Goal: Transaction & Acquisition: Purchase product/service

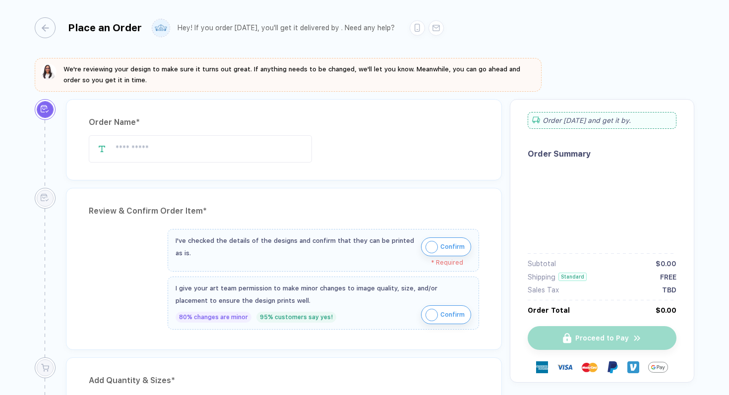
type input "**********"
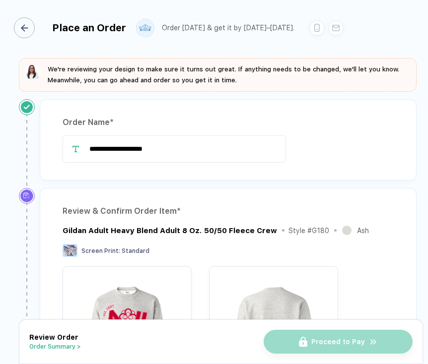
click at [32, 26] on div "button" at bounding box center [24, 27] width 21 height 21
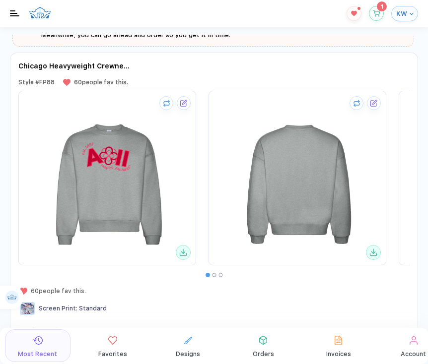
scroll to position [16, 0]
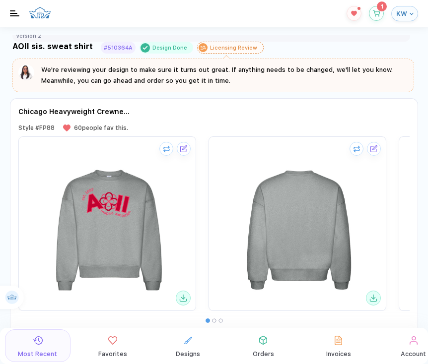
click at [40, 18] on img at bounding box center [40, 12] width 22 height 19
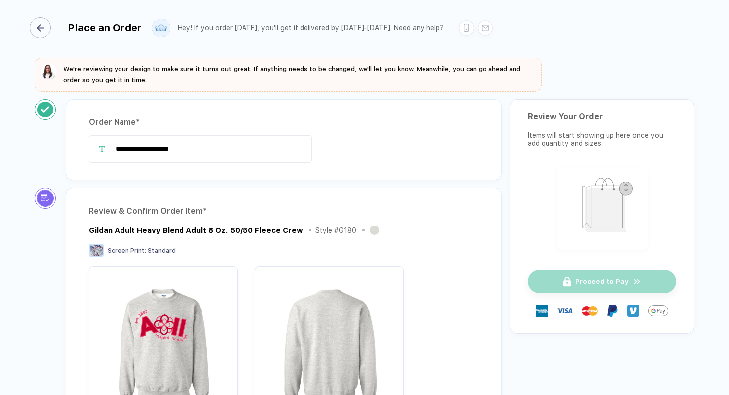
click at [45, 20] on div "button" at bounding box center [40, 27] width 21 height 21
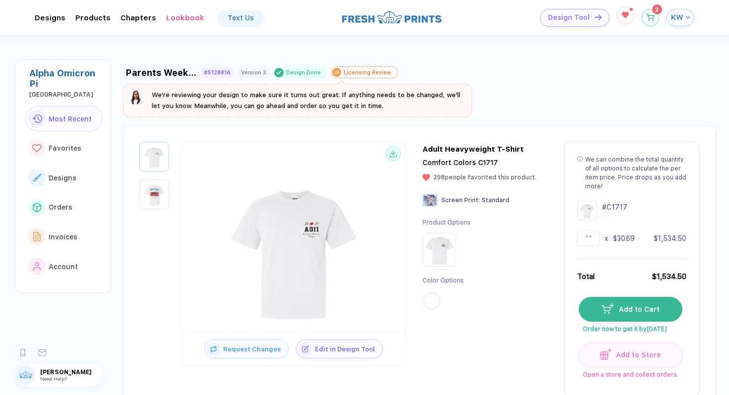
click at [624, 22] on button "button" at bounding box center [625, 14] width 17 height 17
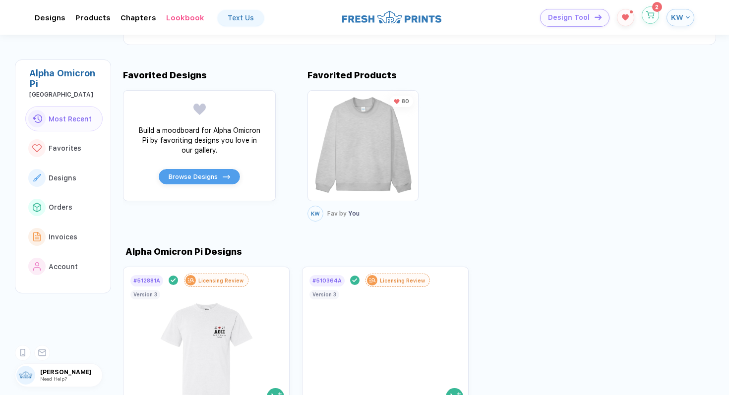
scroll to position [378, 0]
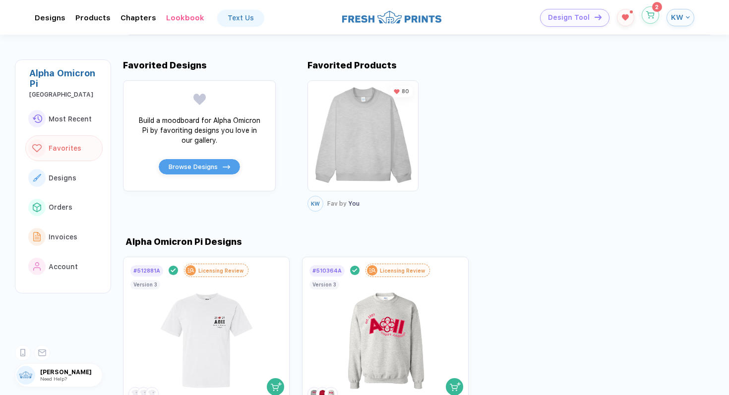
click at [649, 22] on button "button" at bounding box center [650, 14] width 17 height 17
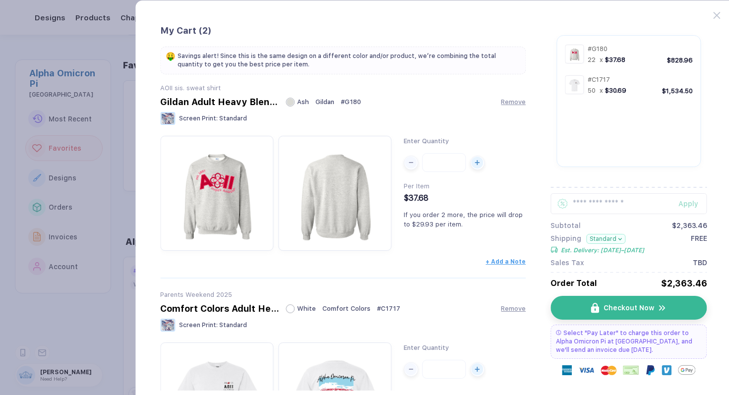
scroll to position [114, 0]
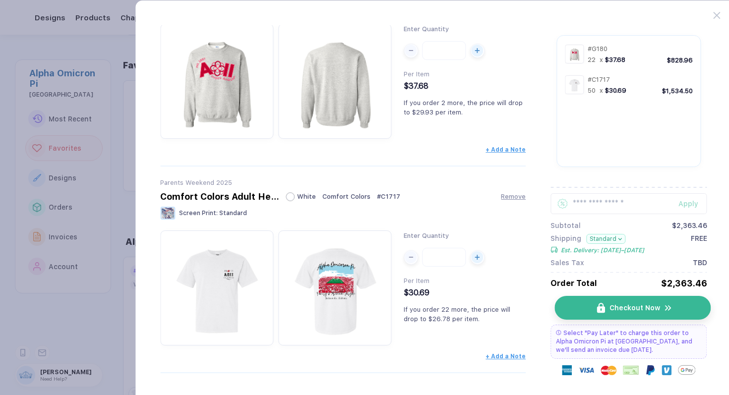
click at [601, 313] on img "button" at bounding box center [601, 308] width 8 height 10
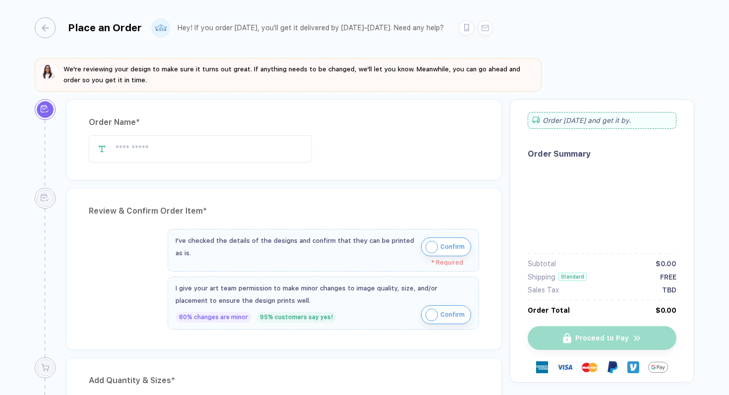
type input "**********"
